Goal: Find specific page/section: Find specific page/section

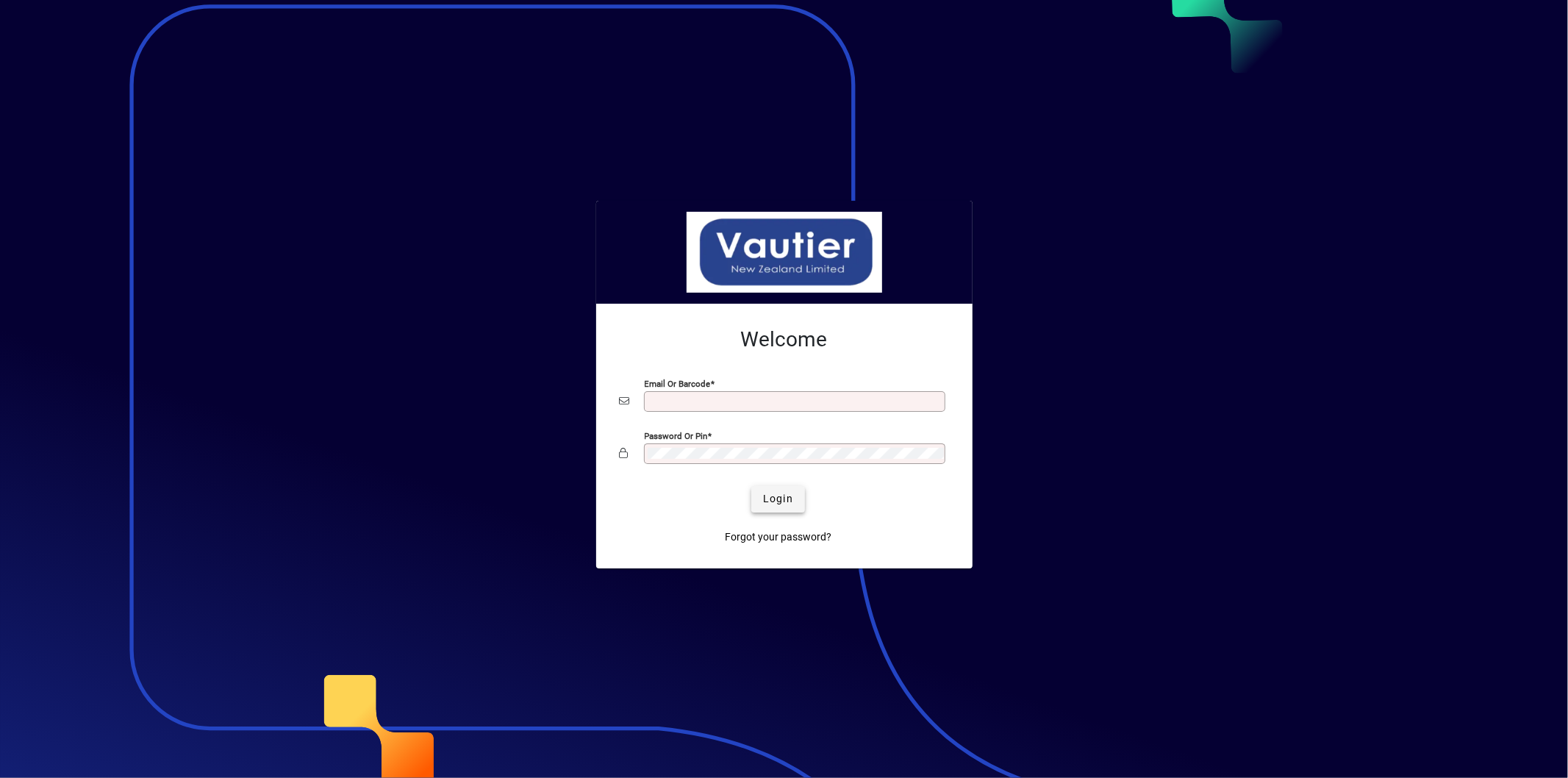
type input "**********"
click at [790, 504] on span "Login" at bounding box center [778, 499] width 30 height 16
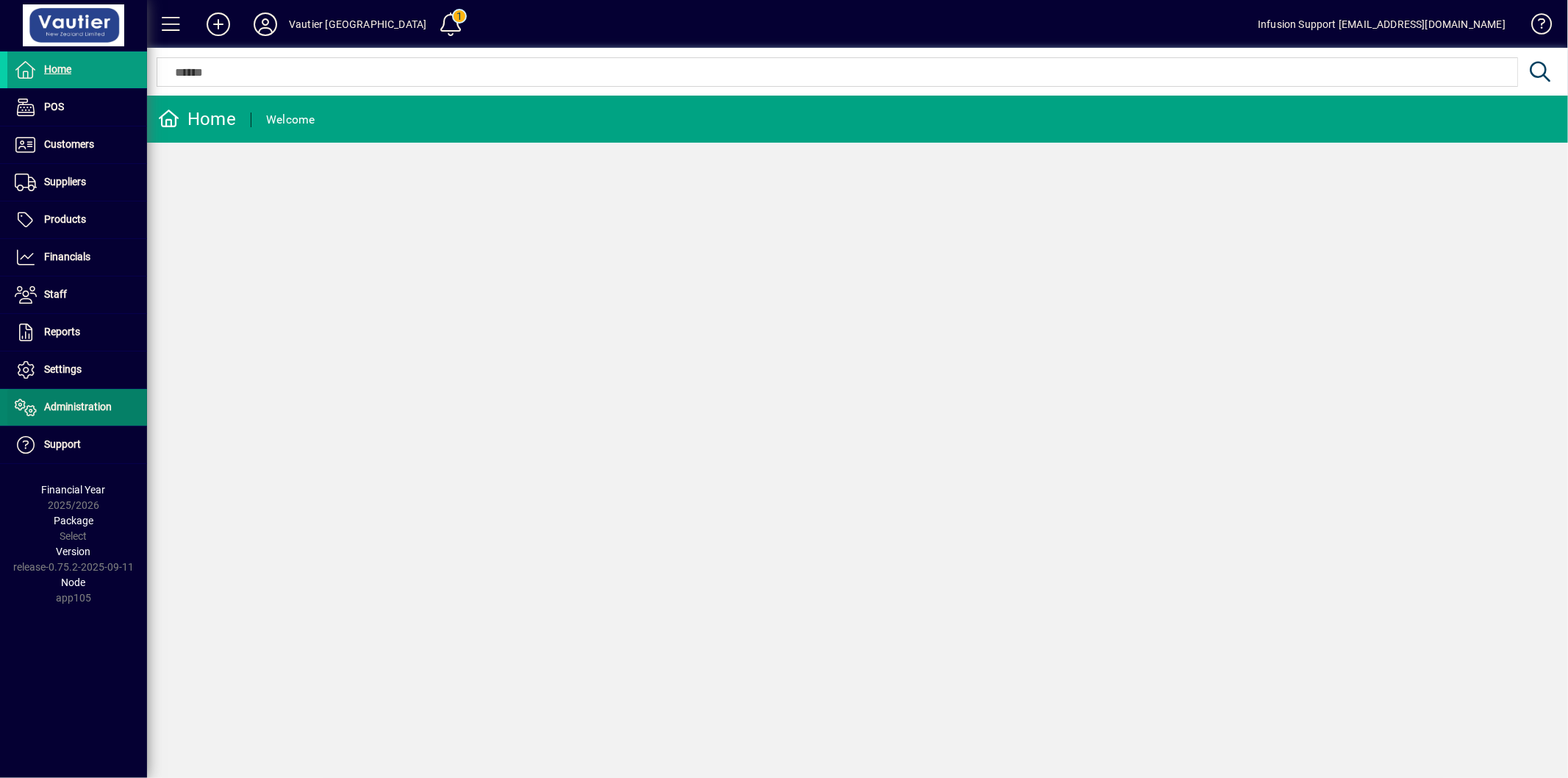
click at [96, 416] on span "Administration" at bounding box center [59, 407] width 104 height 18
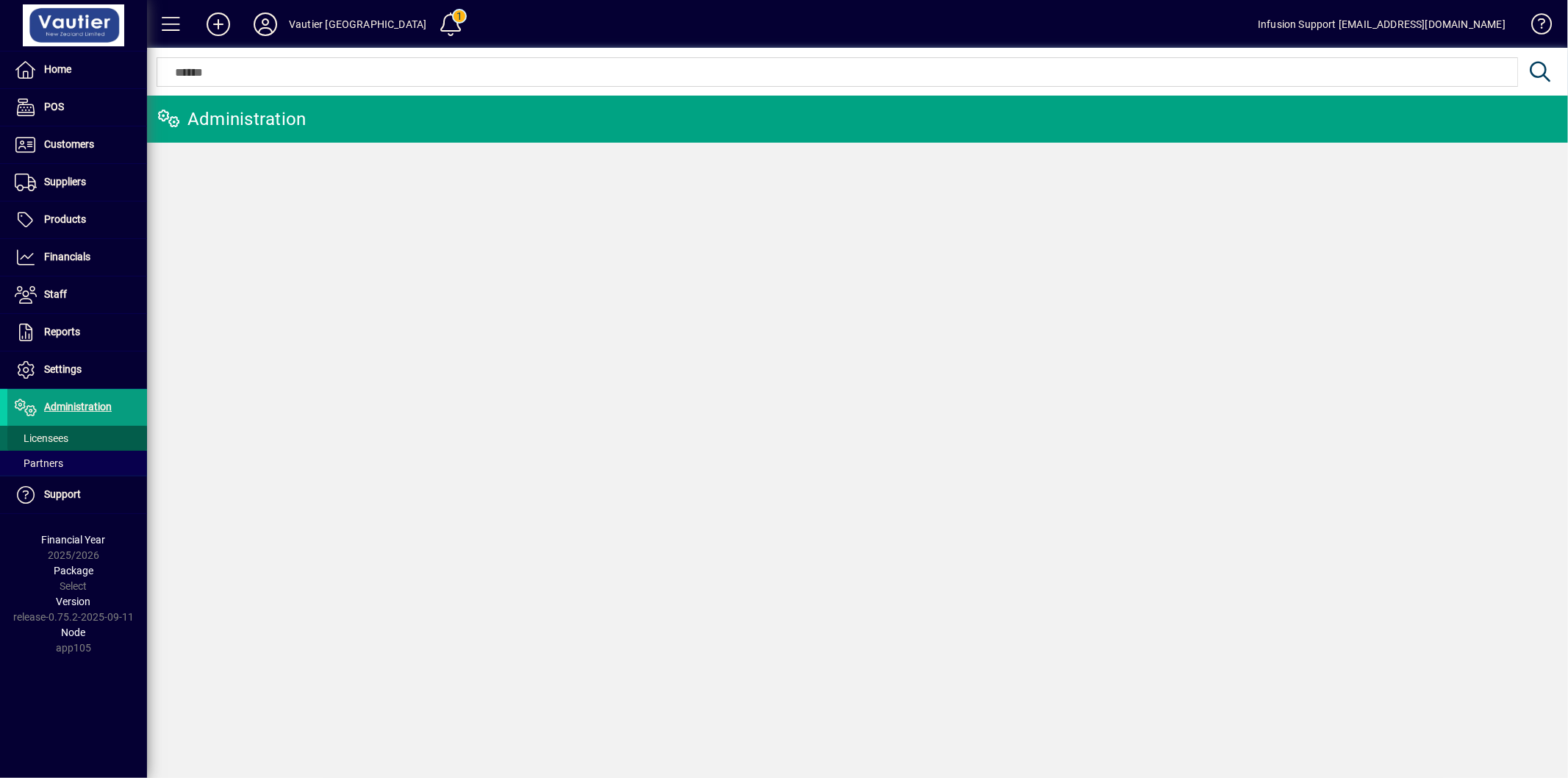
click at [42, 432] on span "Licensees" at bounding box center [42, 438] width 53 height 12
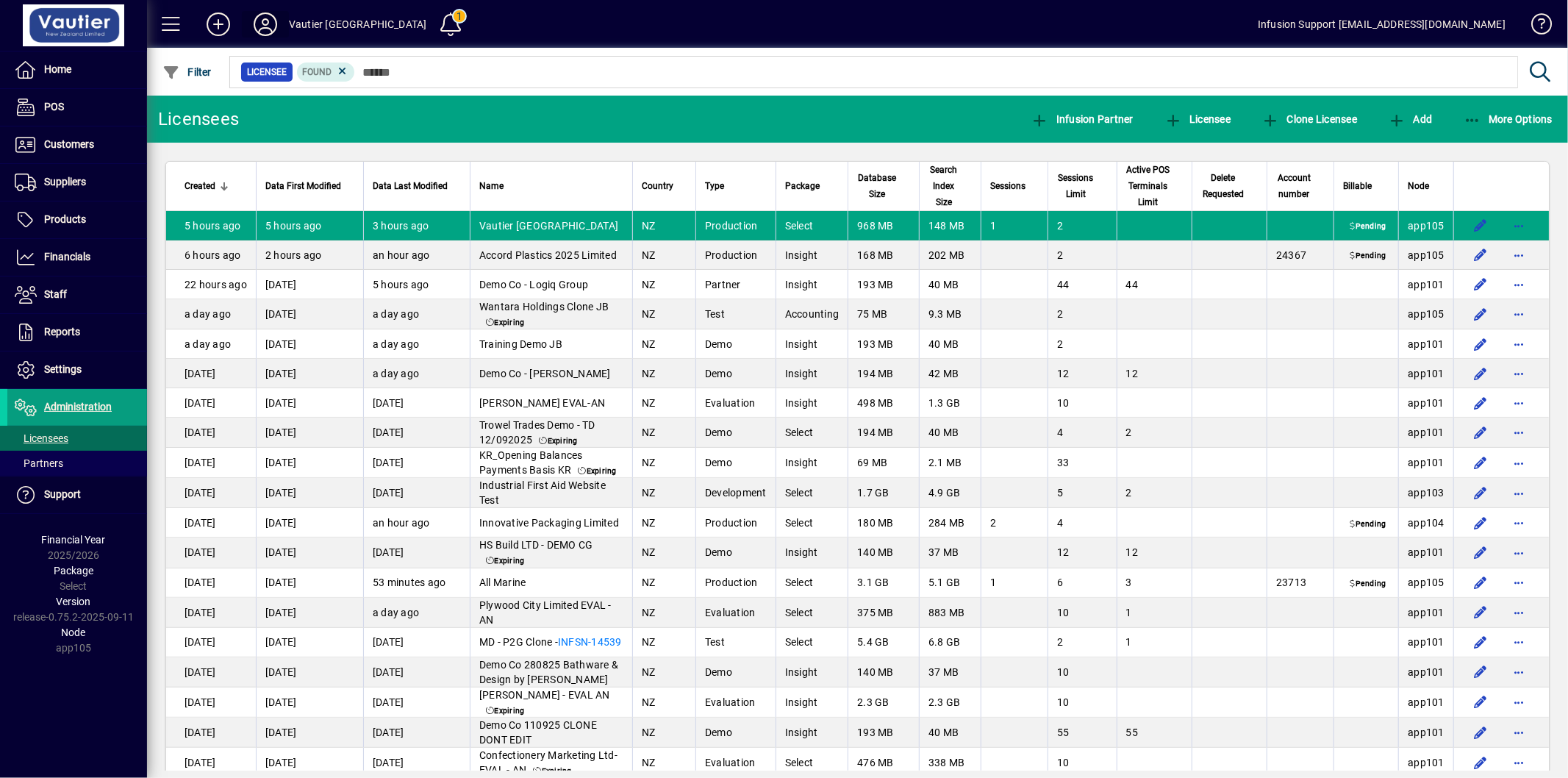
click at [266, 26] on icon at bounding box center [266, 24] width 30 height 24
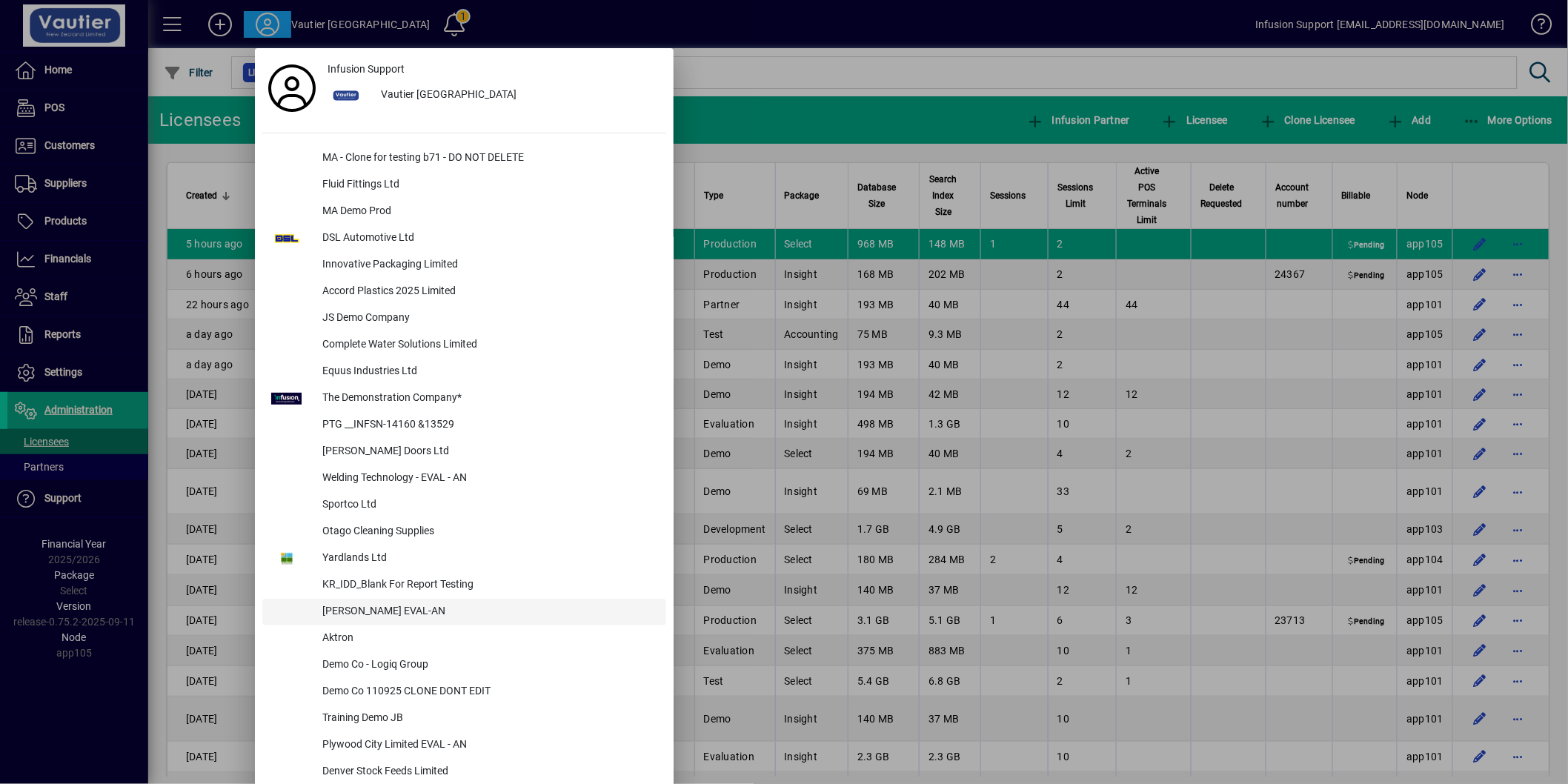
drag, startPoint x: 349, startPoint y: 638, endPoint x: 335, endPoint y: 610, distance: 31.3
click at [349, 637] on div "Aktron" at bounding box center [488, 639] width 355 height 27
